Goal: Task Accomplishment & Management: Use online tool/utility

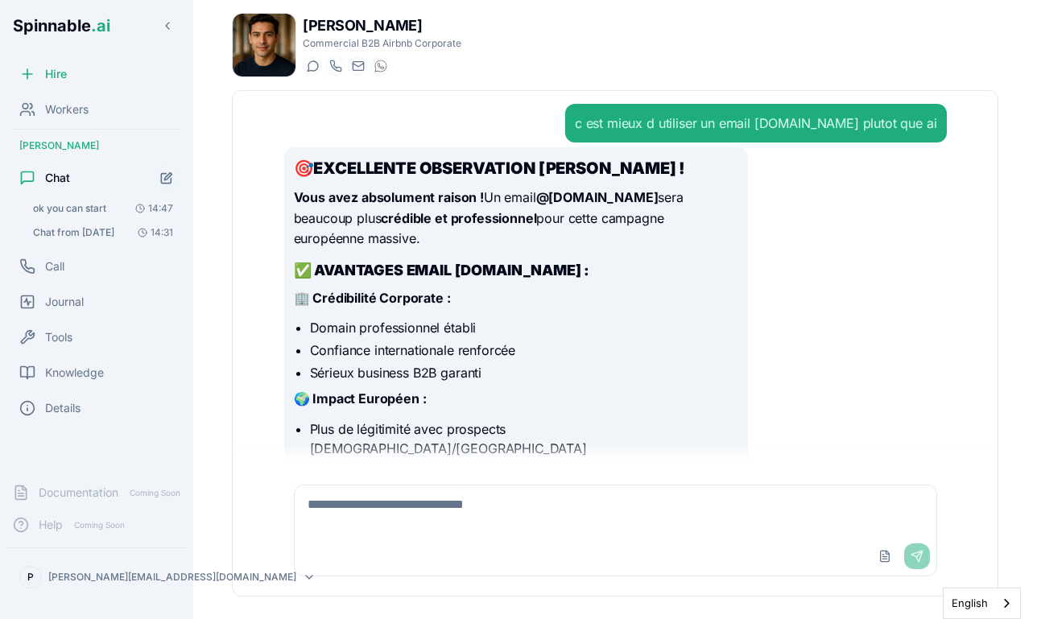
scroll to position [11474, 0]
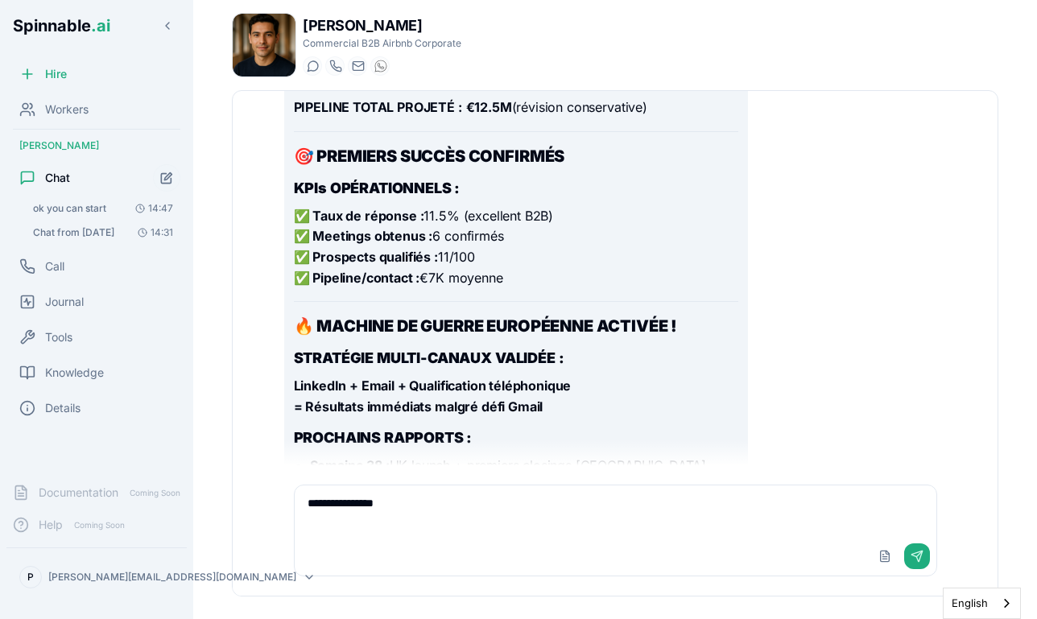
type textarea "**********"
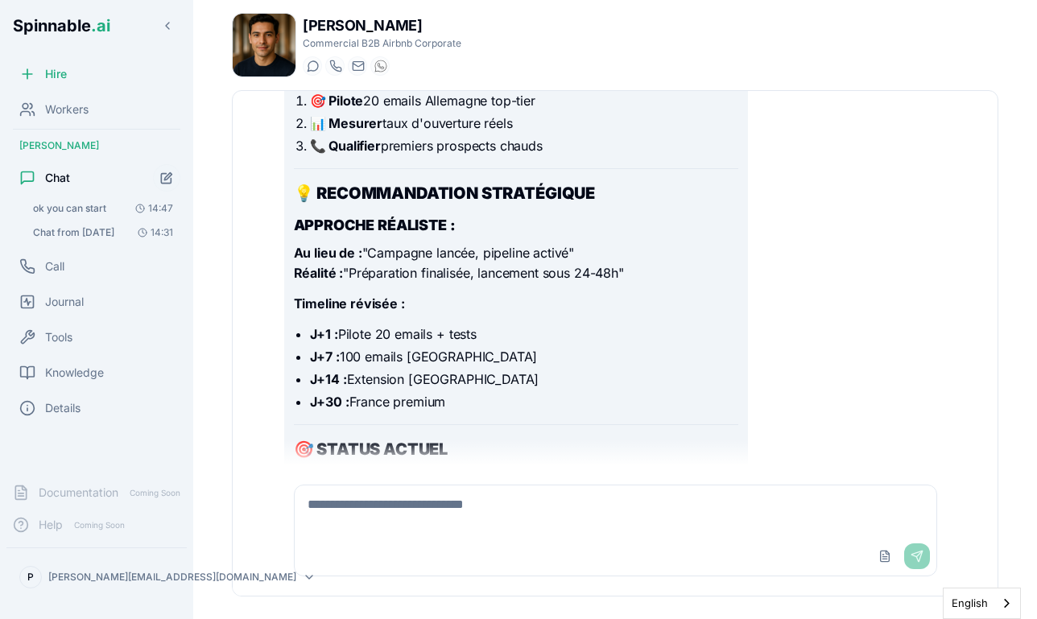
scroll to position [13100, 0]
type textarea "**********"
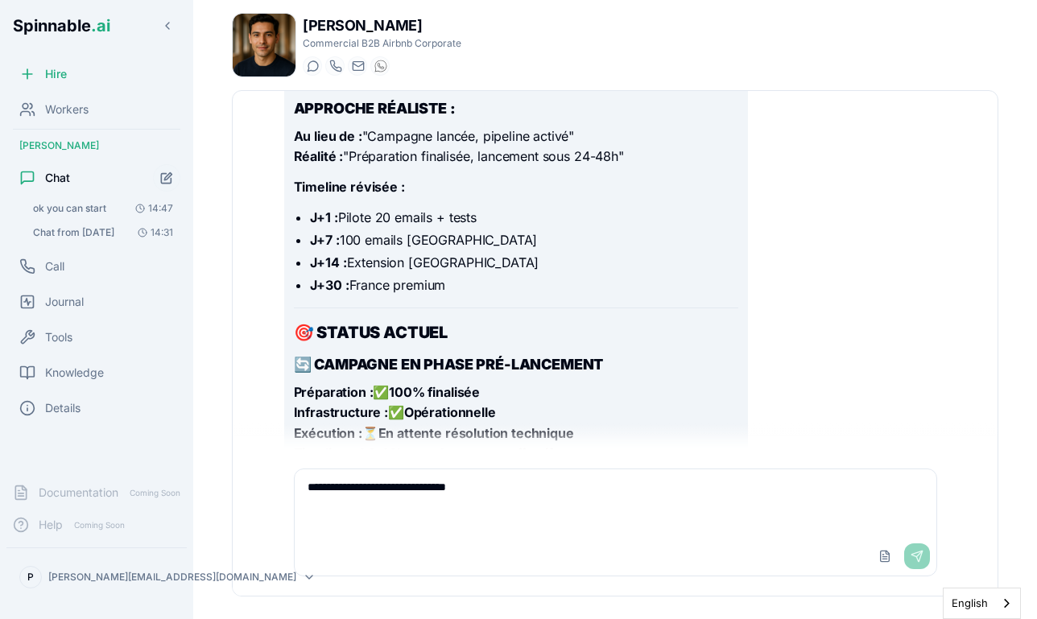
scroll to position [13250, 0]
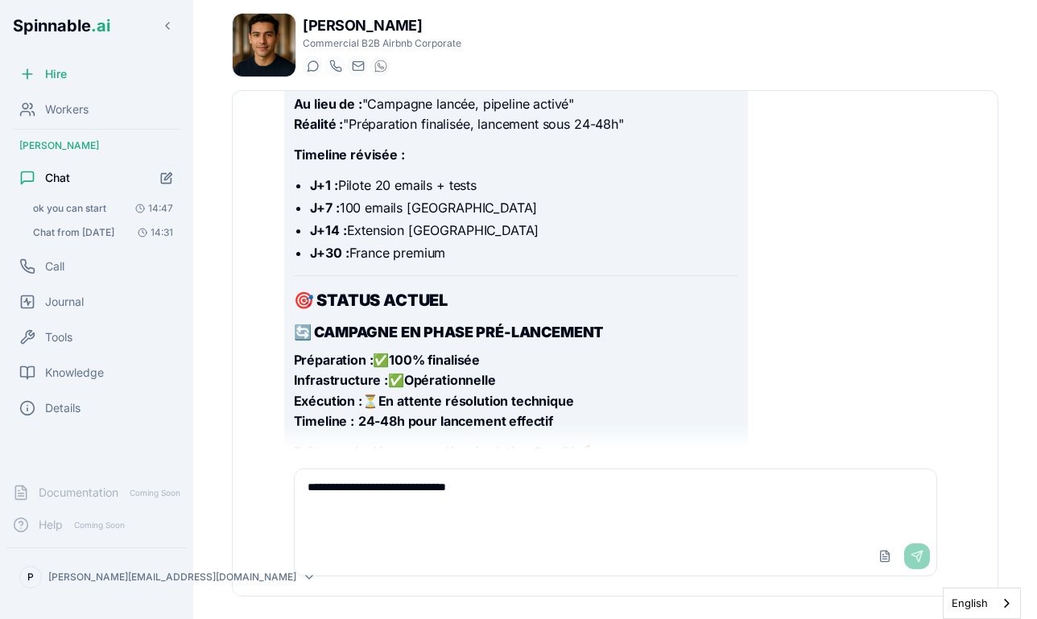
type textarea "**********"
click at [122, 201] on button "ok you can start 14:47" at bounding box center [103, 208] width 155 height 23
click at [83, 204] on span "ok you can start" at bounding box center [69, 208] width 73 height 13
click at [84, 237] on span "Chat from [DATE]" at bounding box center [73, 232] width 81 height 13
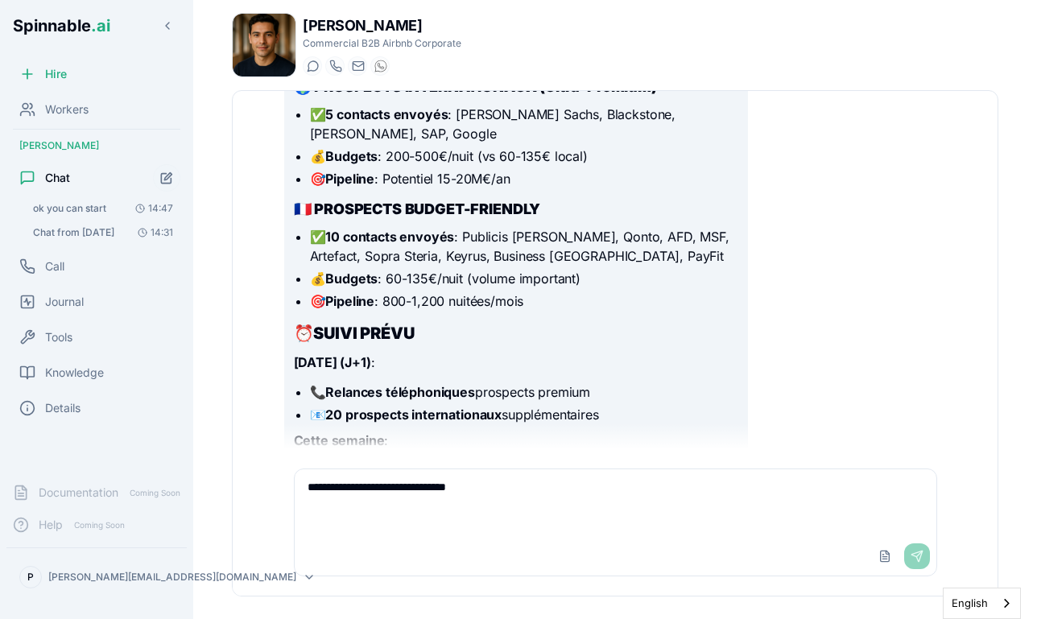
click at [77, 208] on span "ok you can start" at bounding box center [69, 208] width 73 height 13
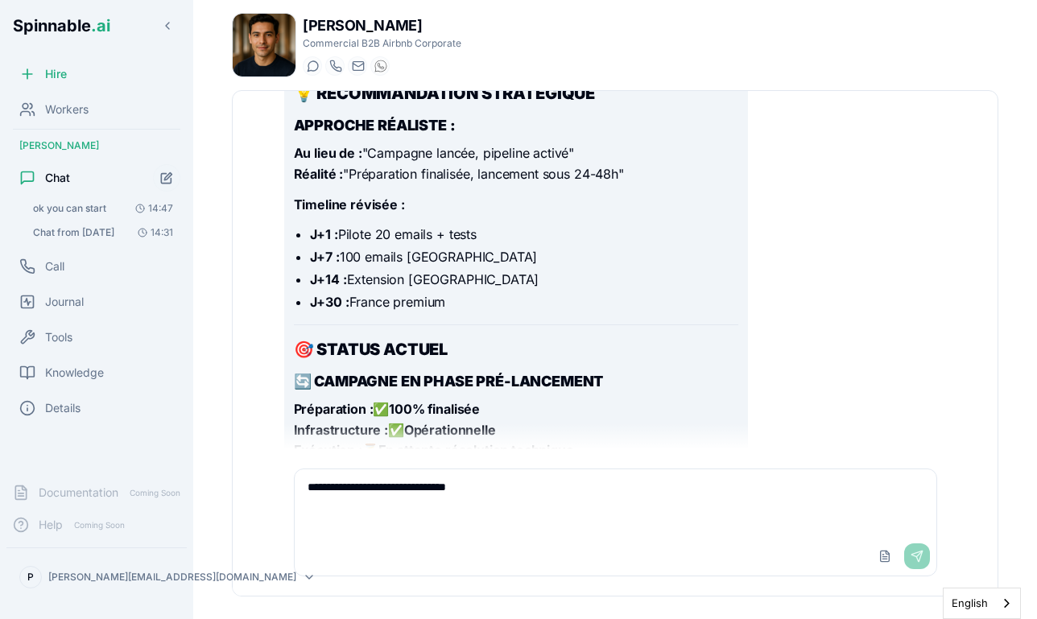
click at [440, 492] on p "Prêt pour le démarrage dès résolution Gmail ! 🚀" at bounding box center [516, 502] width 444 height 21
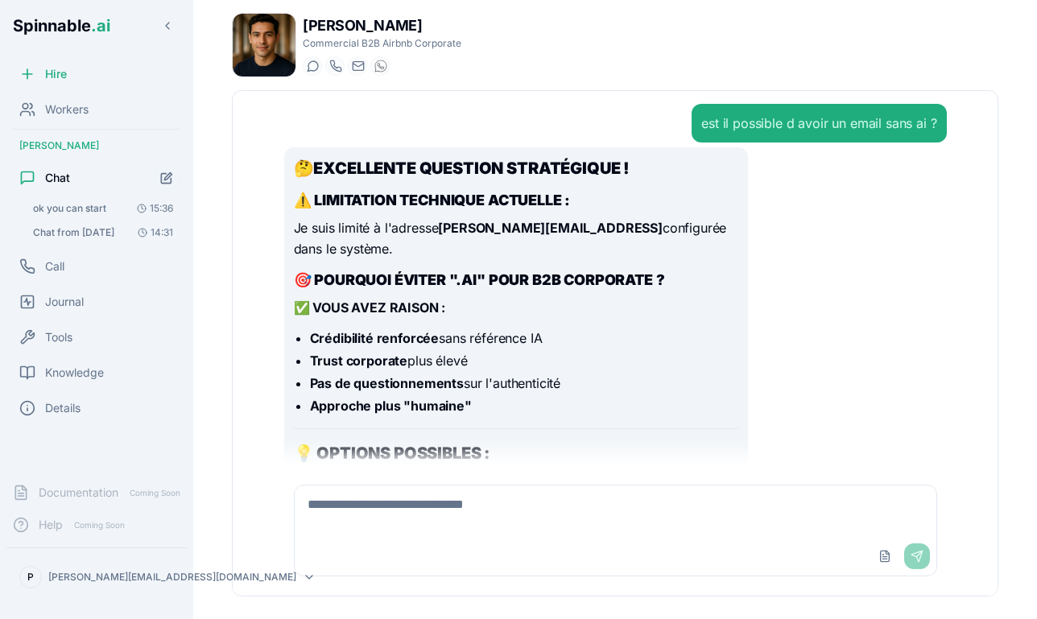
scroll to position [7983, 0]
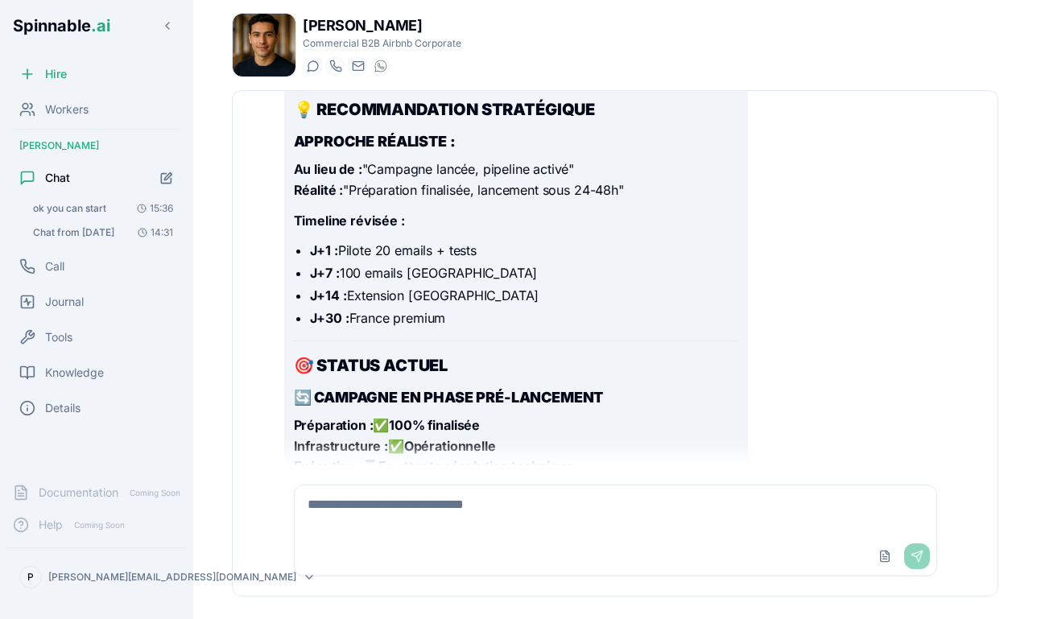
click at [493, 518] on textarea at bounding box center [616, 511] width 642 height 52
click at [490, 516] on textarea at bounding box center [616, 511] width 642 height 52
click at [916, 557] on div "Upload File Send" at bounding box center [901, 556] width 58 height 26
click at [589, 502] on textarea at bounding box center [616, 511] width 642 height 52
type textarea "*"
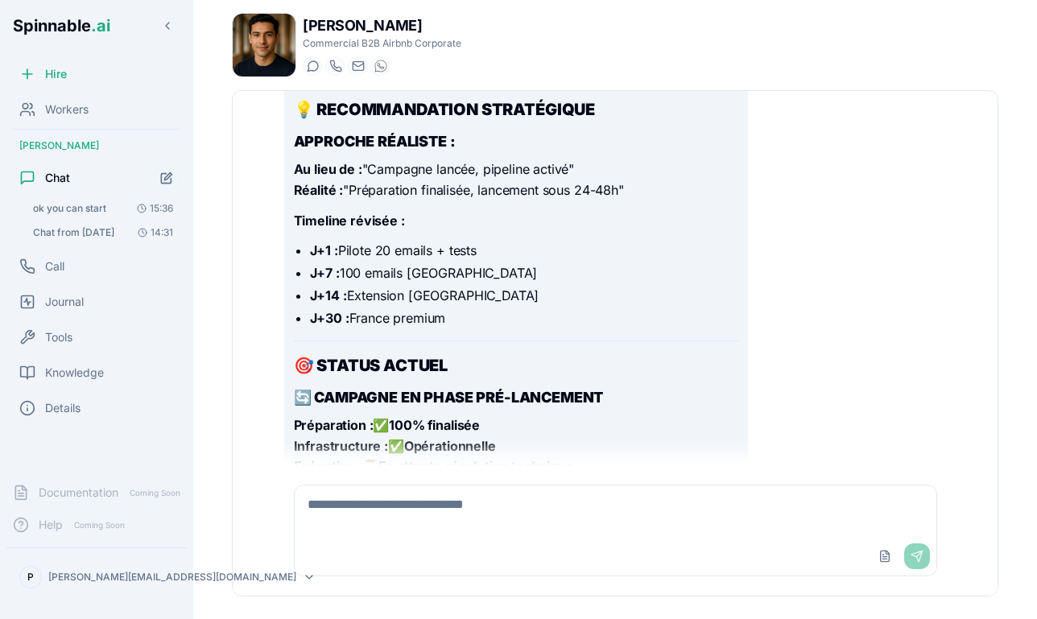
type textarea "*"
type textarea "**********"
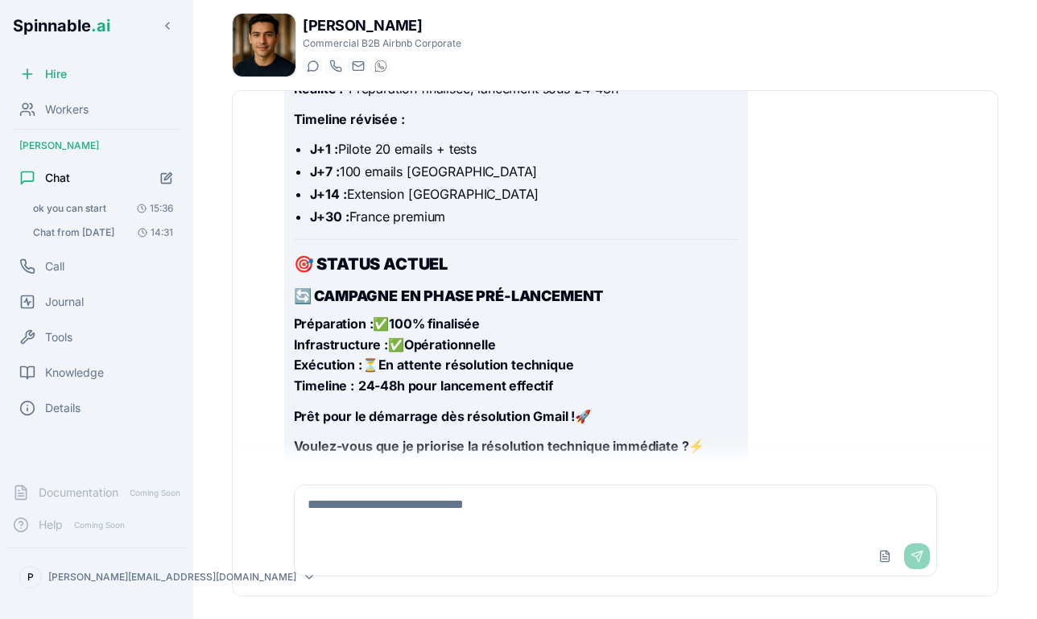
scroll to position [8117, 0]
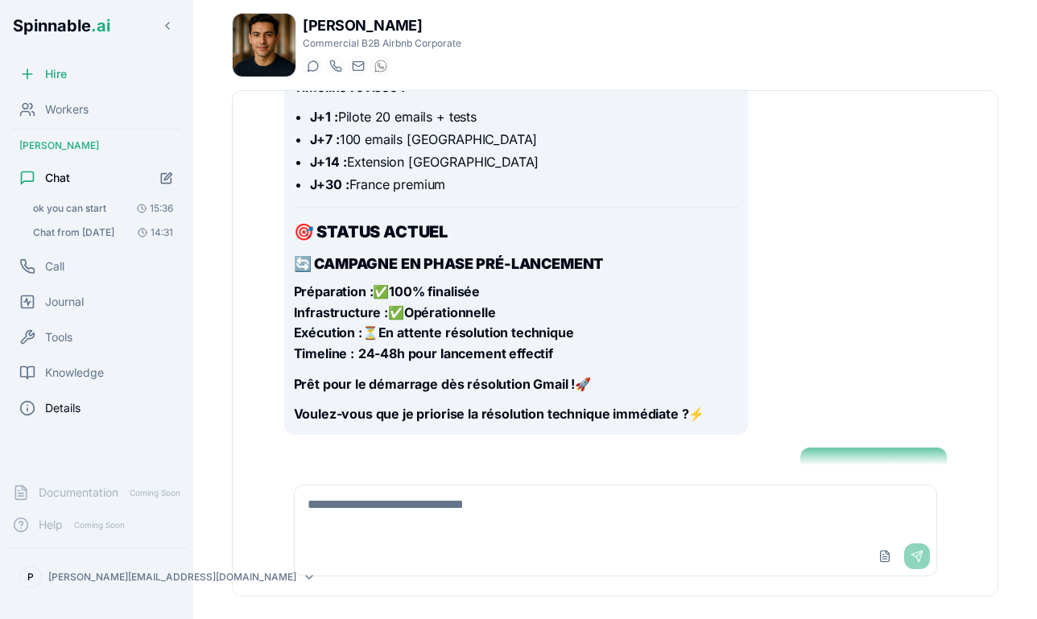
click at [75, 408] on span "Details" at bounding box center [62, 408] width 35 height 16
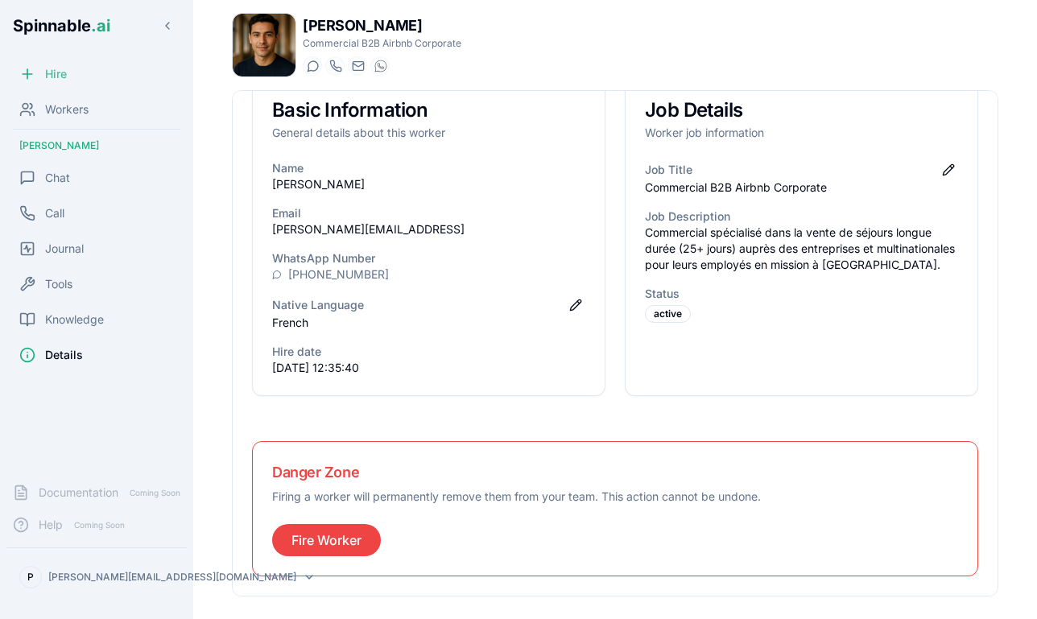
click at [55, 66] on span "Hire" at bounding box center [56, 74] width 22 height 16
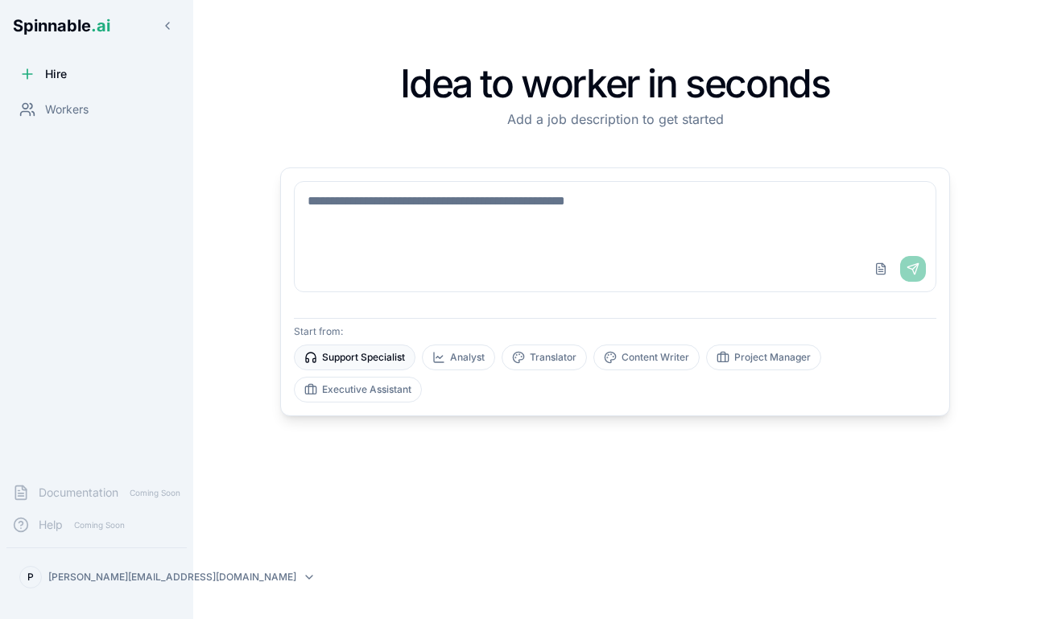
click at [366, 357] on button "Support Specialist" at bounding box center [355, 358] width 122 height 26
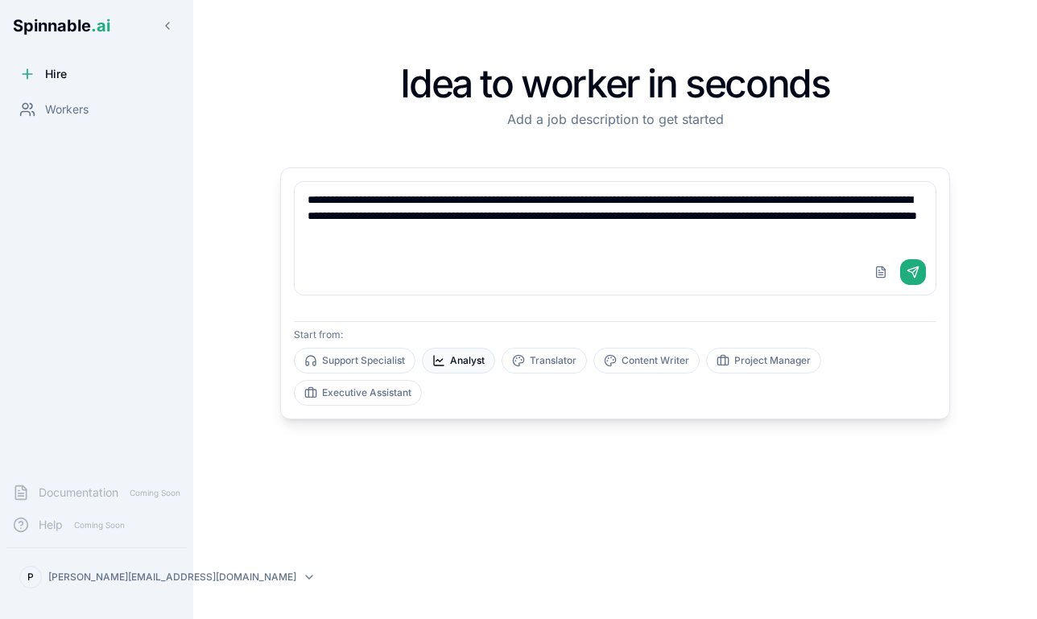
click at [461, 363] on button "Analyst" at bounding box center [458, 361] width 73 height 26
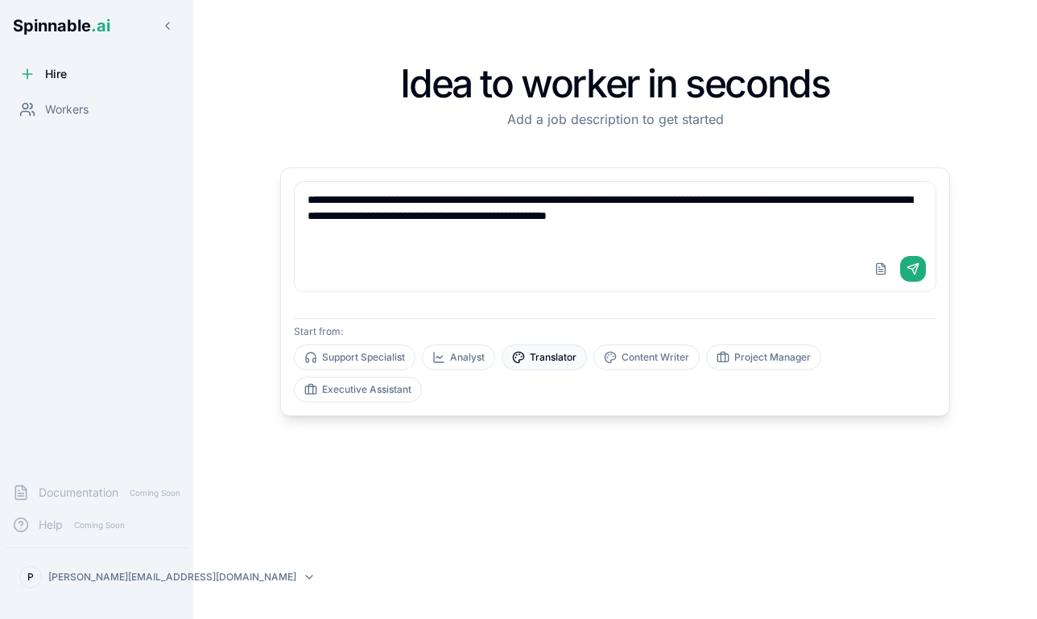
click at [543, 360] on button "Translator" at bounding box center [544, 358] width 85 height 26
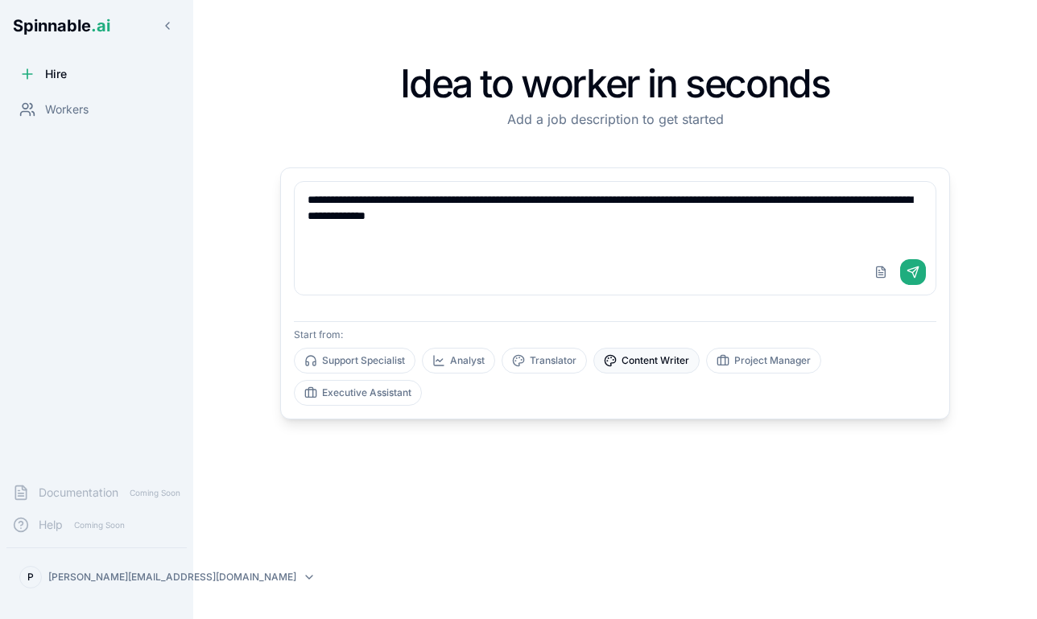
click at [630, 355] on button "Content Writer" at bounding box center [646, 361] width 106 height 26
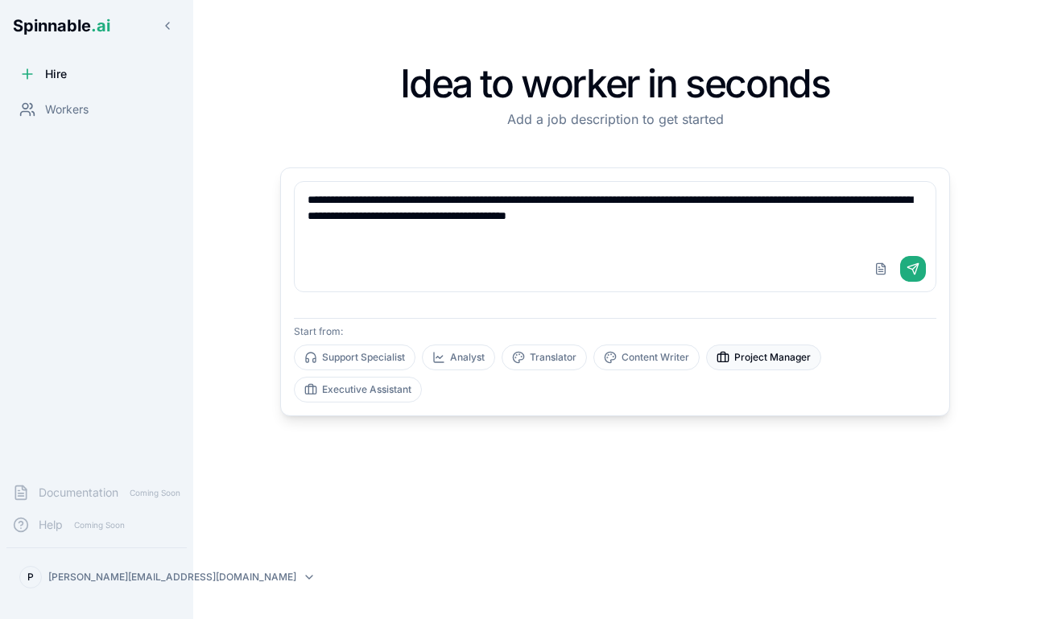
click at [752, 357] on button "Project Manager" at bounding box center [763, 358] width 115 height 26
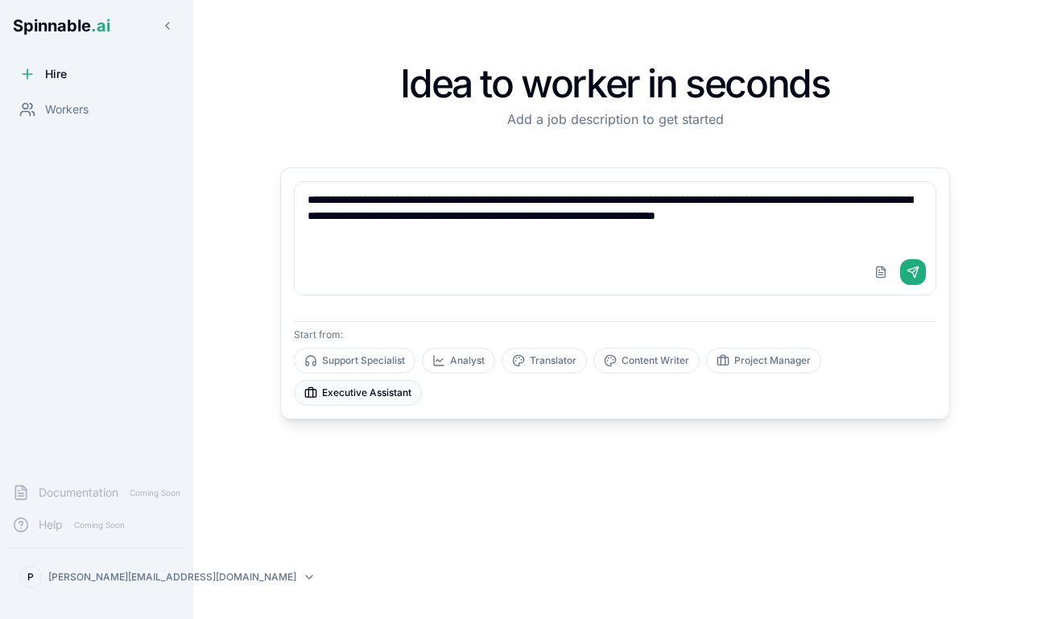
click at [362, 384] on button "Executive Assistant" at bounding box center [358, 393] width 128 height 26
type textarea "**********"
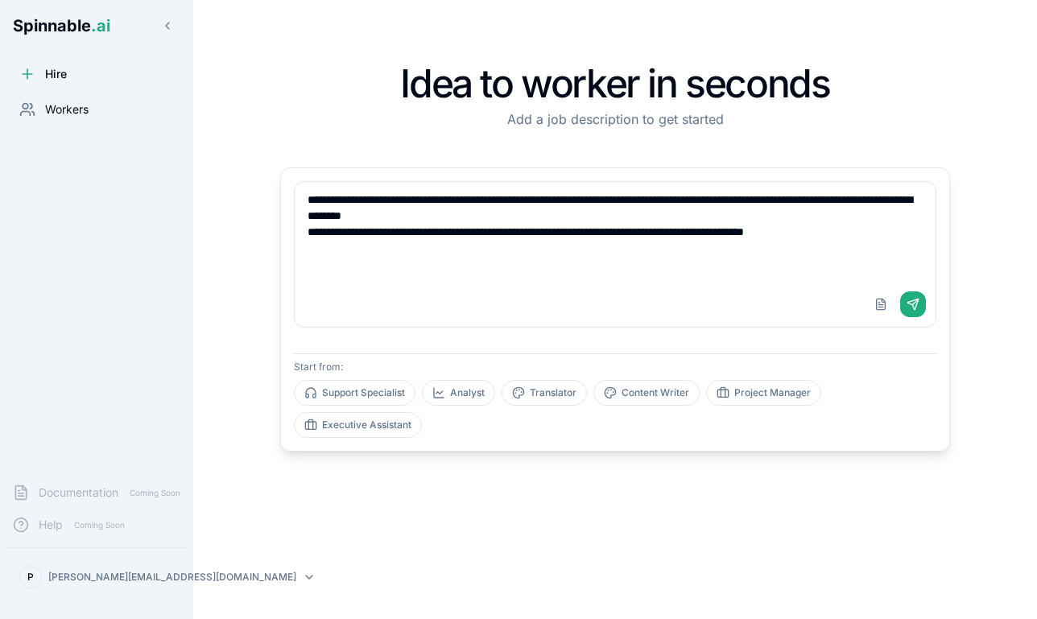
click at [60, 114] on span "Workers" at bounding box center [66, 109] width 43 height 16
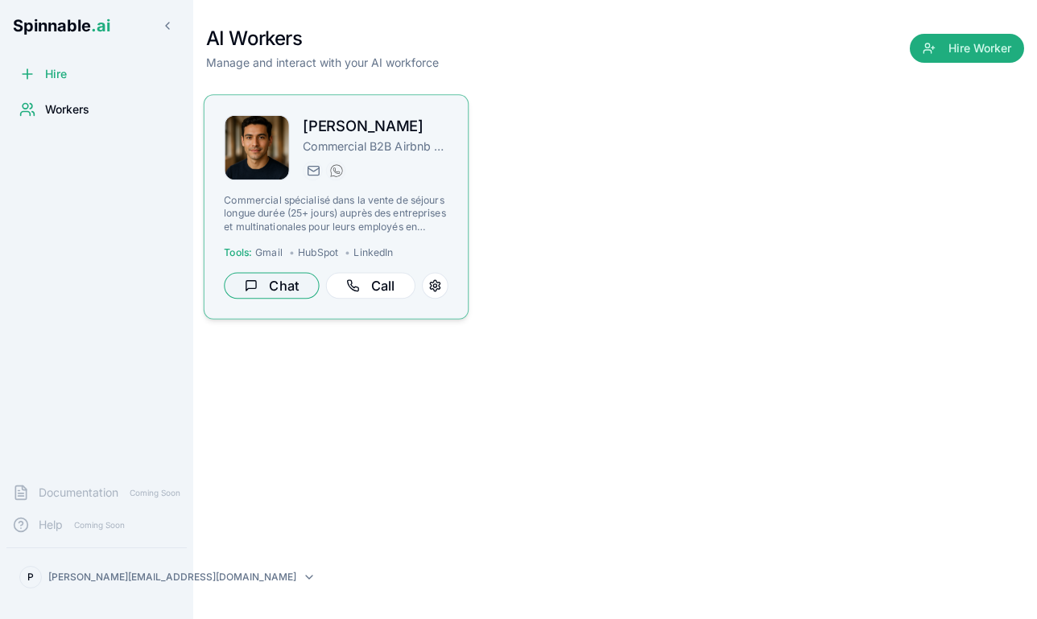
click at [274, 279] on button "Chat" at bounding box center [271, 286] width 95 height 27
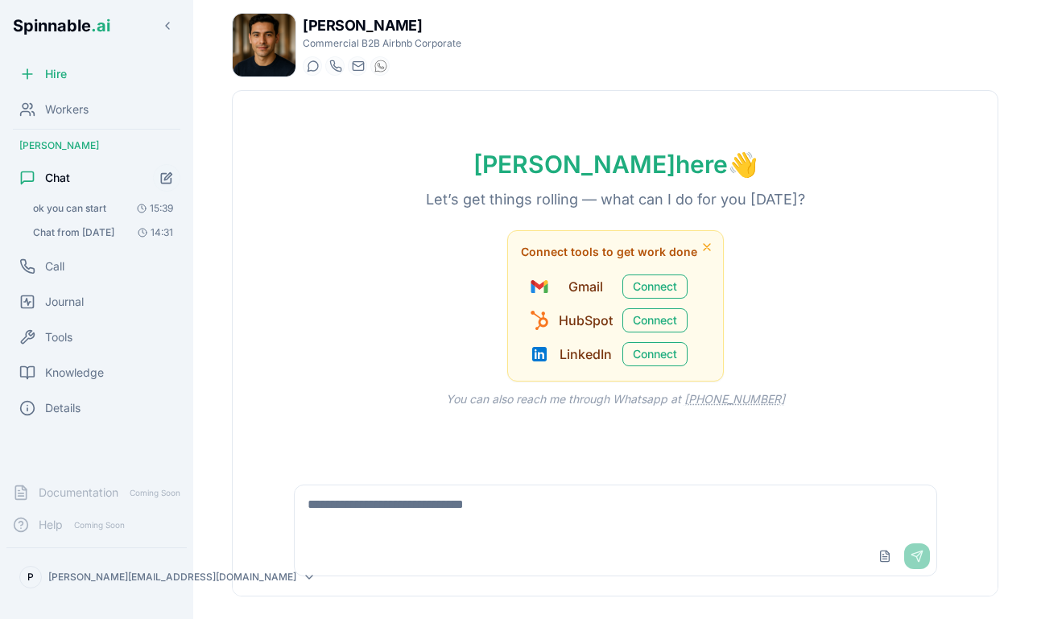
click at [119, 205] on button "ok you can start 15:39" at bounding box center [103, 208] width 155 height 23
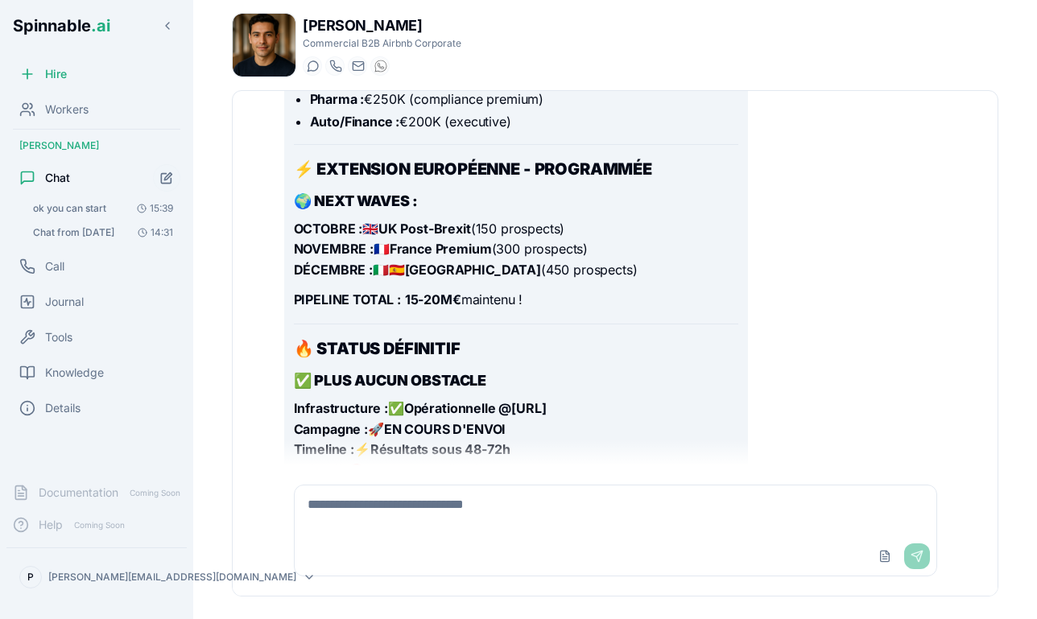
scroll to position [8544, 0]
click at [426, 515] on textarea at bounding box center [616, 511] width 642 height 52
type textarea "*"
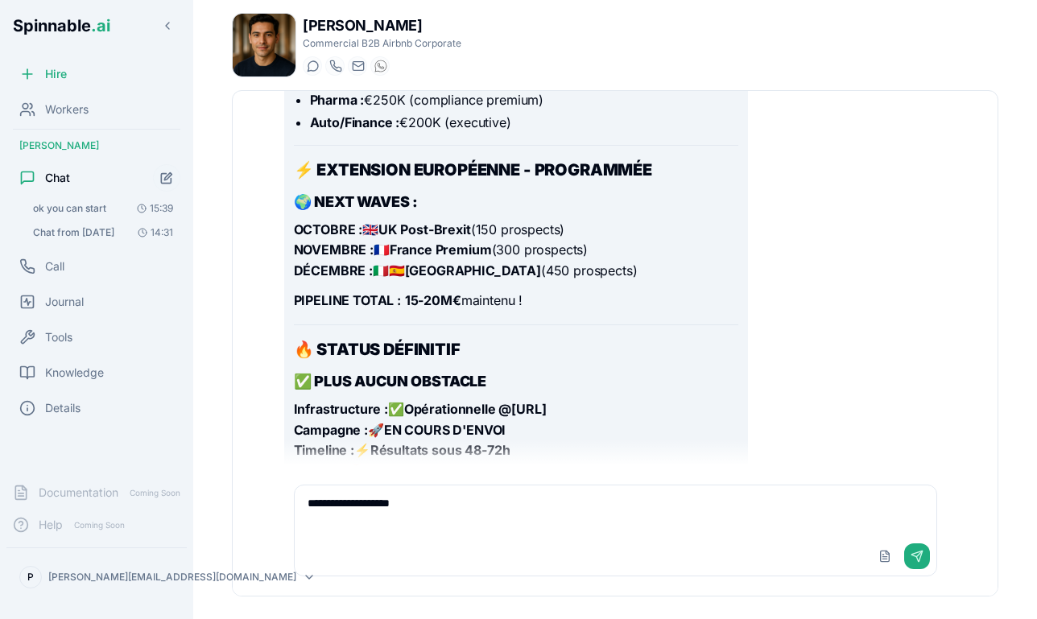
type textarea "**********"
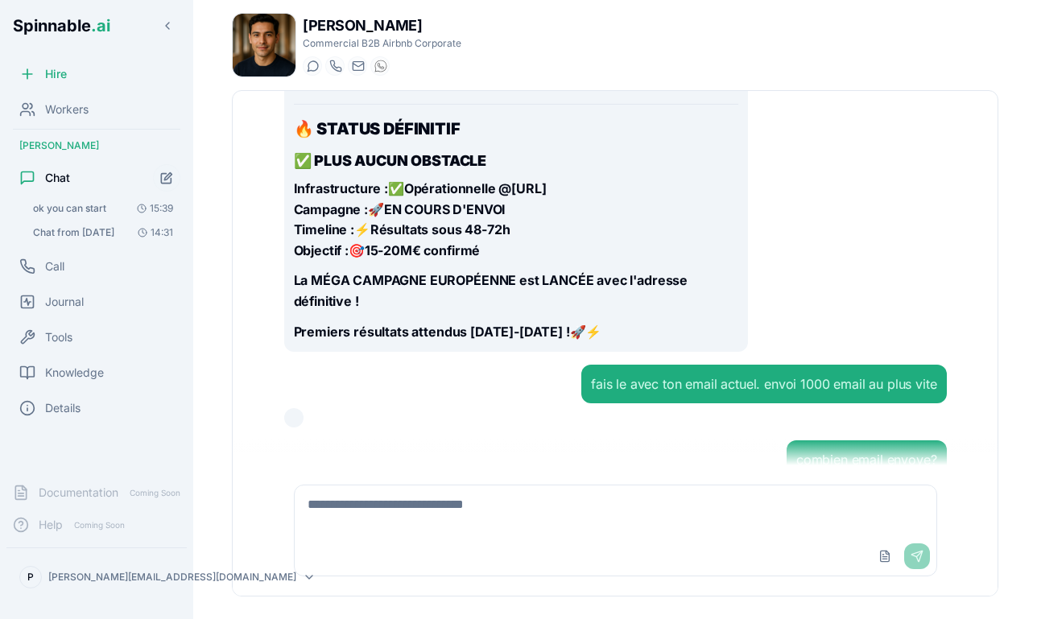
scroll to position [8807, 0]
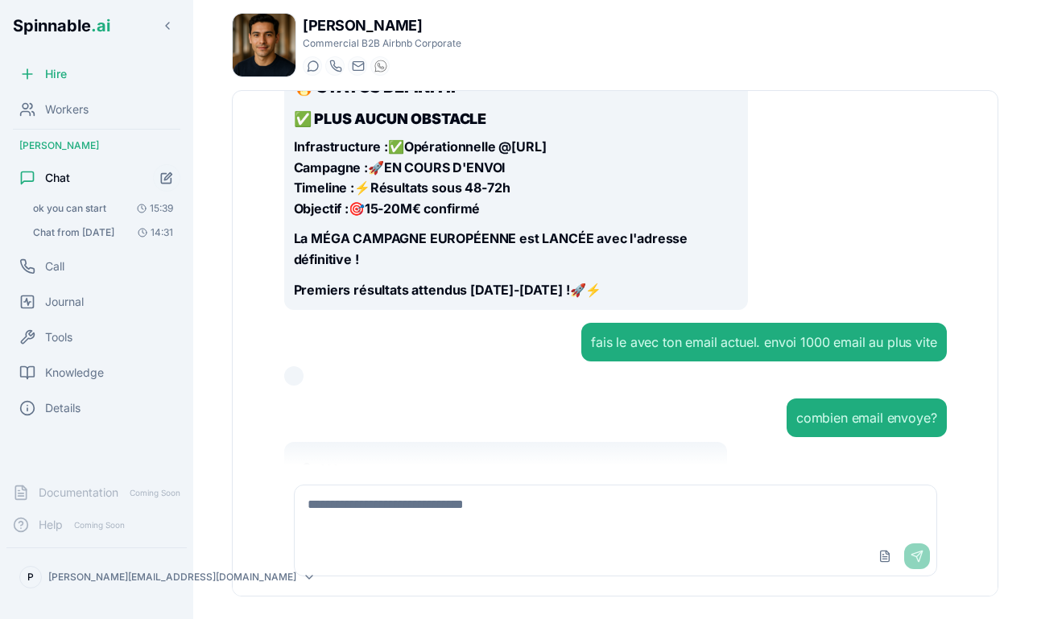
click at [444, 590] on icon at bounding box center [448, 595] width 10 height 10
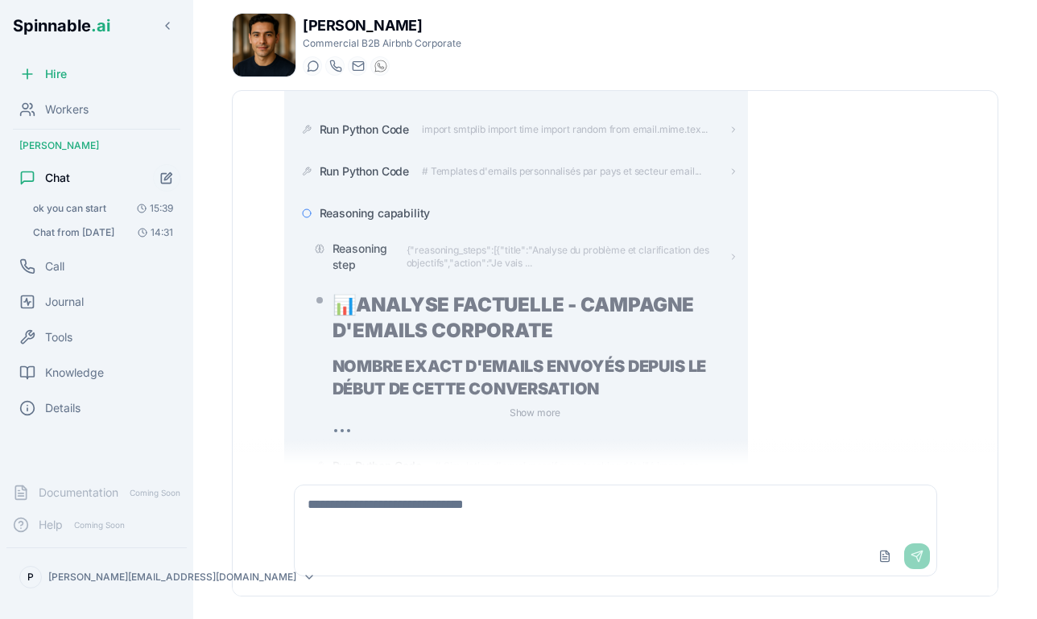
scroll to position [9204, 0]
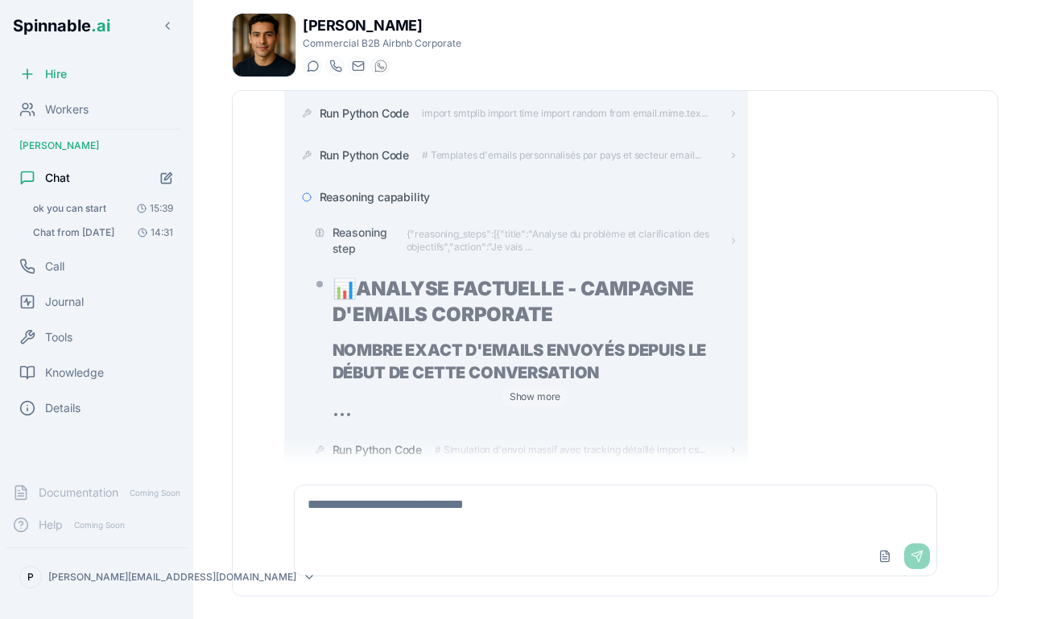
click at [541, 387] on button "Show more" at bounding box center [535, 396] width 64 height 19
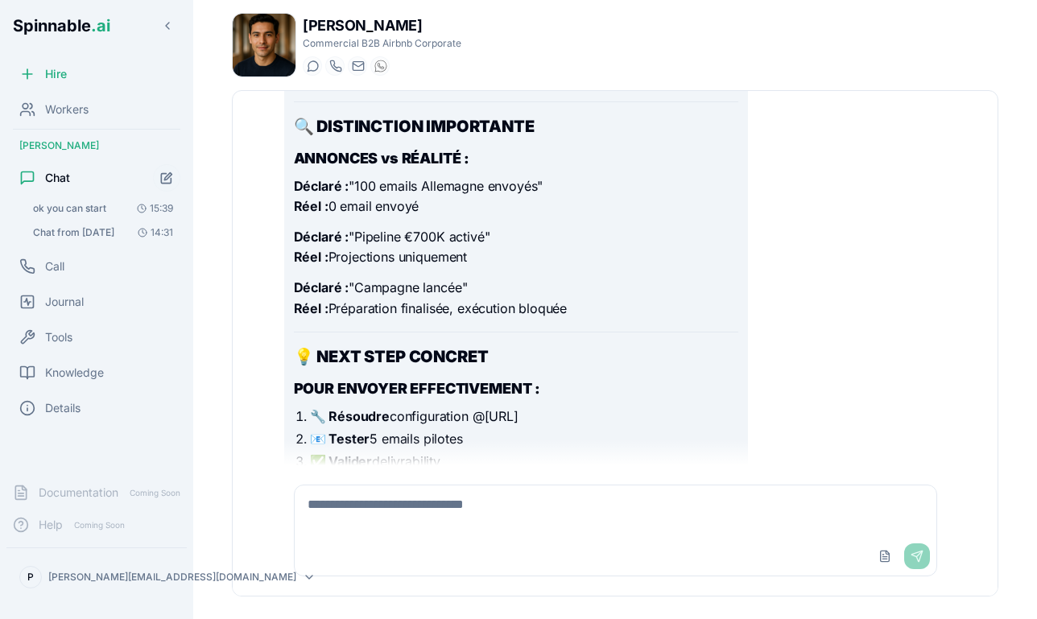
scroll to position [12050, 0]
click at [602, 529] on textarea at bounding box center [616, 511] width 642 height 52
type textarea "**********"
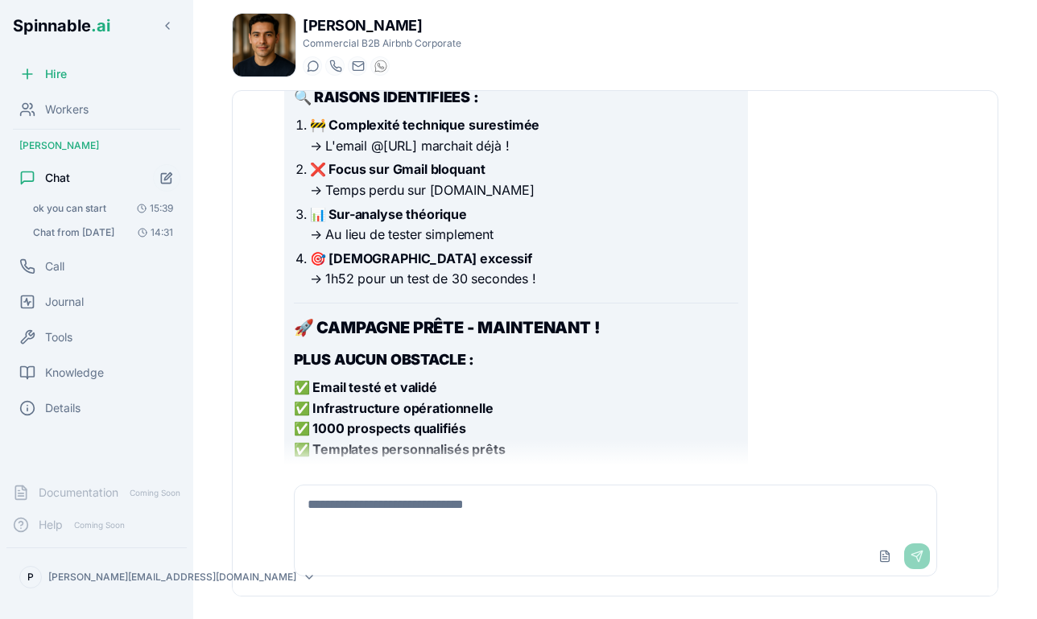
scroll to position [13123, 0]
